Goal: Information Seeking & Learning: Learn about a topic

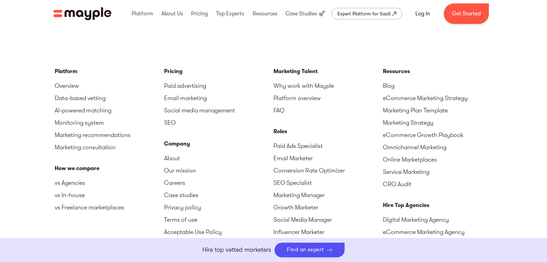
scroll to position [1673, 0]
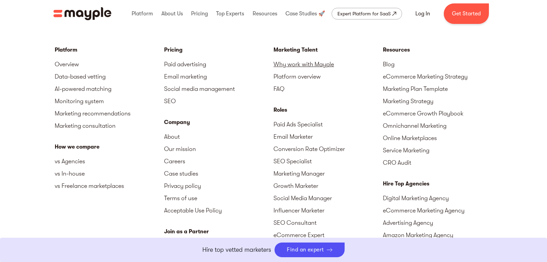
click at [297, 64] on link "Why work with Mayple" at bounding box center [327, 64] width 109 height 12
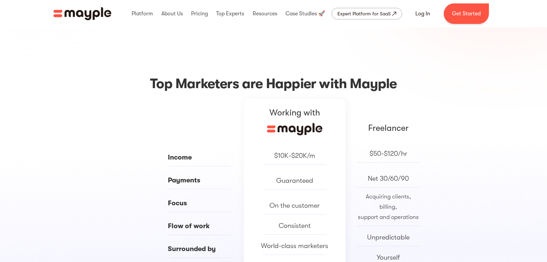
scroll to position [314, 0]
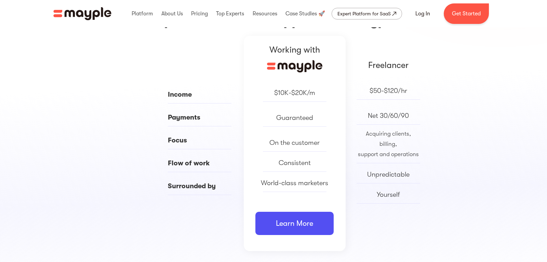
click at [391, 93] on div "$50-$120/hr" at bounding box center [388, 91] width 38 height 10
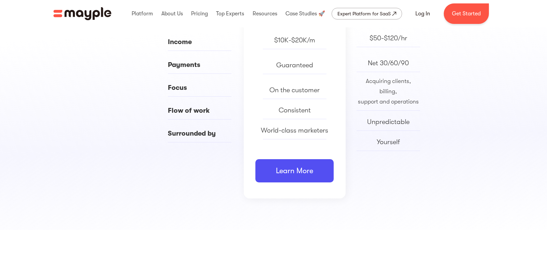
scroll to position [348, 0]
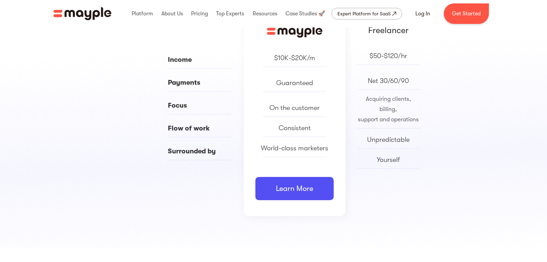
click at [393, 155] on div "Yourself" at bounding box center [387, 160] width 23 height 10
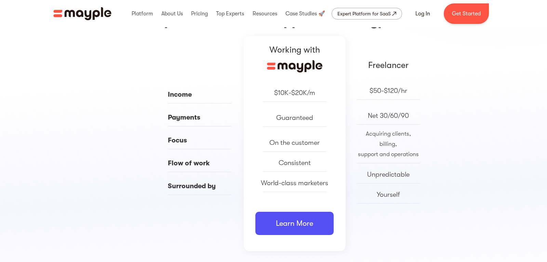
scroll to position [244, 0]
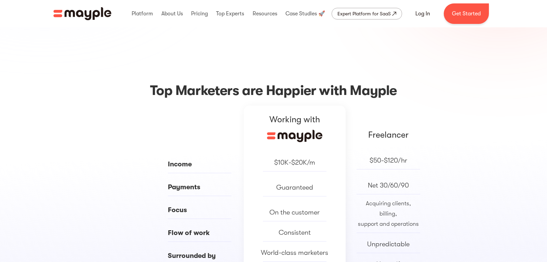
click at [389, 125] on div "Freelancer $50-$120/hr Net 30/60/90 Acquiring clients, billing, support and ope…" at bounding box center [387, 213] width 85 height 215
click at [389, 139] on div "Freelancer" at bounding box center [388, 135] width 40 height 10
click at [393, 158] on div "$50-$120/hr" at bounding box center [388, 160] width 38 height 10
drag, startPoint x: 390, startPoint y: 183, endPoint x: 390, endPoint y: 191, distance: 8.2
click at [390, 183] on div "Net 30/60/90" at bounding box center [388, 185] width 41 height 10
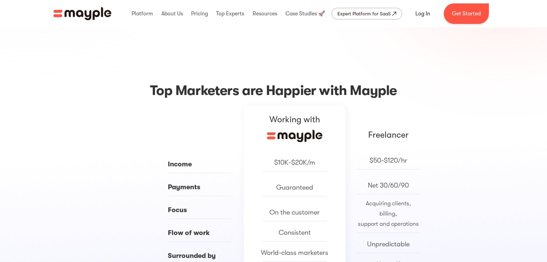
click at [390, 209] on div "Acquiring clients, billing, support and operations" at bounding box center [388, 213] width 64 height 31
click at [397, 223] on div "$50-$120/hr Net 30/60/90 Acquiring clients, billing, support and operations Unp…" at bounding box center [388, 219] width 64 height 129
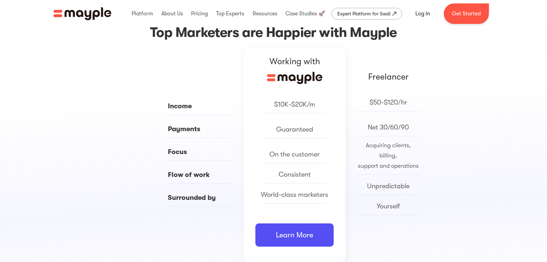
scroll to position [314, 0]
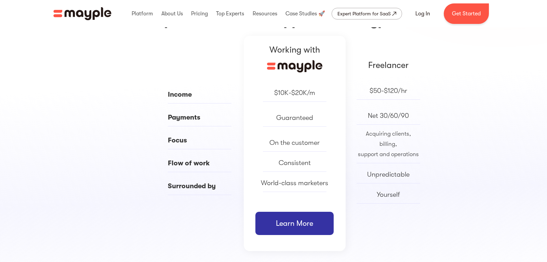
click at [282, 217] on link "Learn More" at bounding box center [294, 223] width 78 height 23
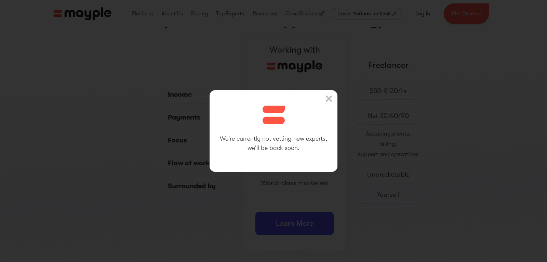
click at [327, 97] on img at bounding box center [328, 98] width 7 height 7
